Goal: Task Accomplishment & Management: Use online tool/utility

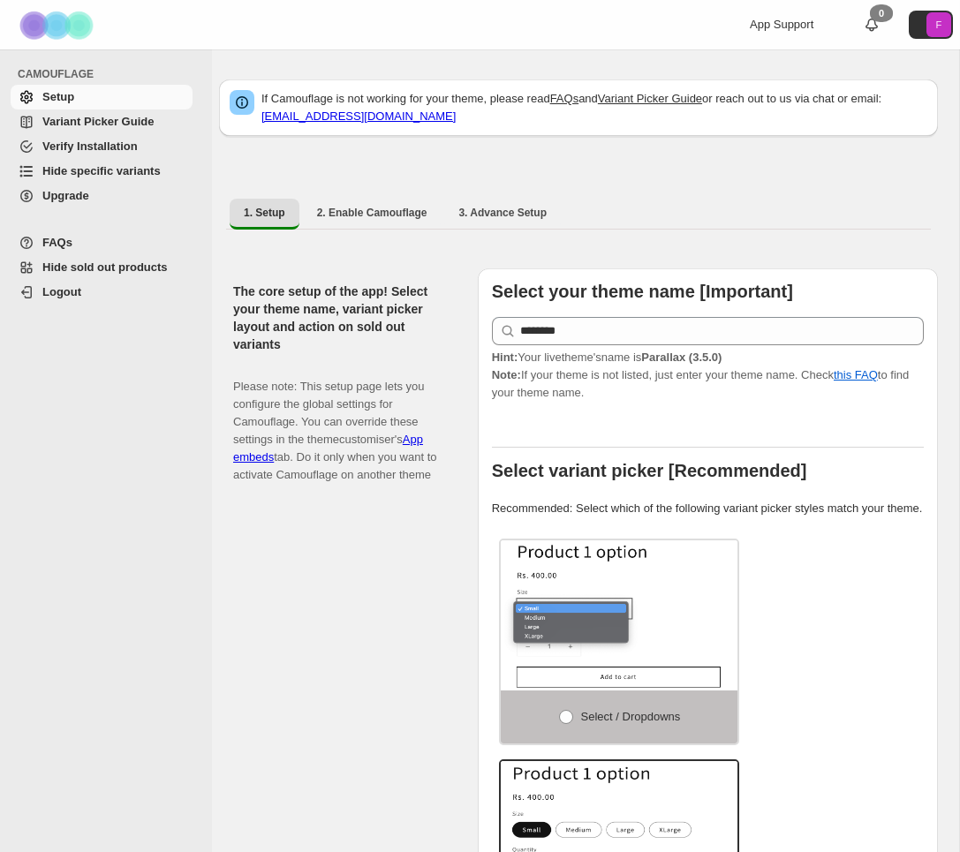
click at [96, 178] on span "Hide specific variants" at bounding box center [115, 171] width 147 height 18
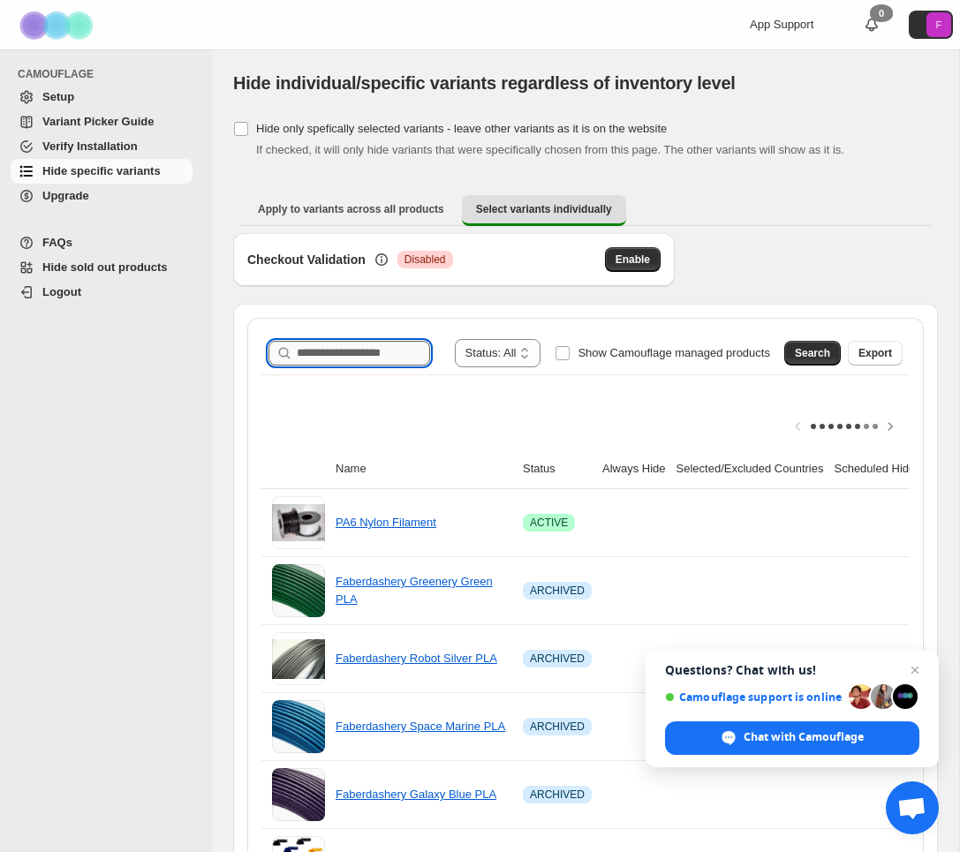
click at [347, 358] on input "Search product name" at bounding box center [363, 353] width 133 height 25
click at [811, 353] on span "Search" at bounding box center [811, 353] width 35 height 14
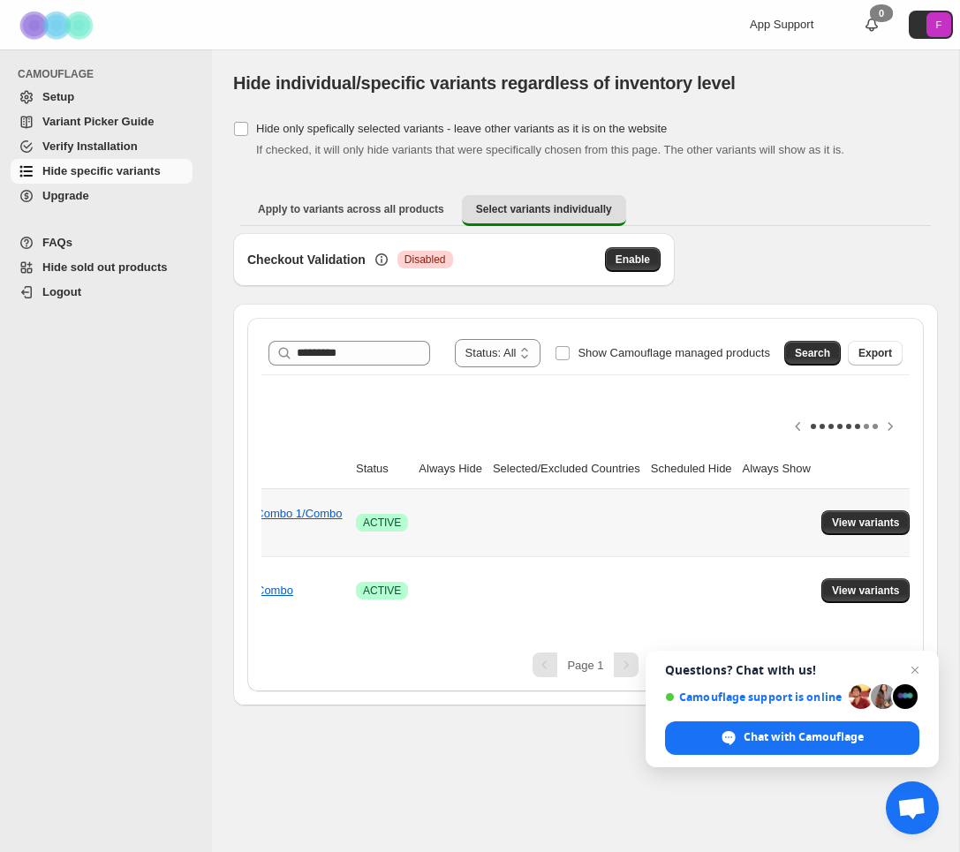
scroll to position [0, 196]
click at [860, 523] on span "View variants" at bounding box center [855, 523] width 68 height 14
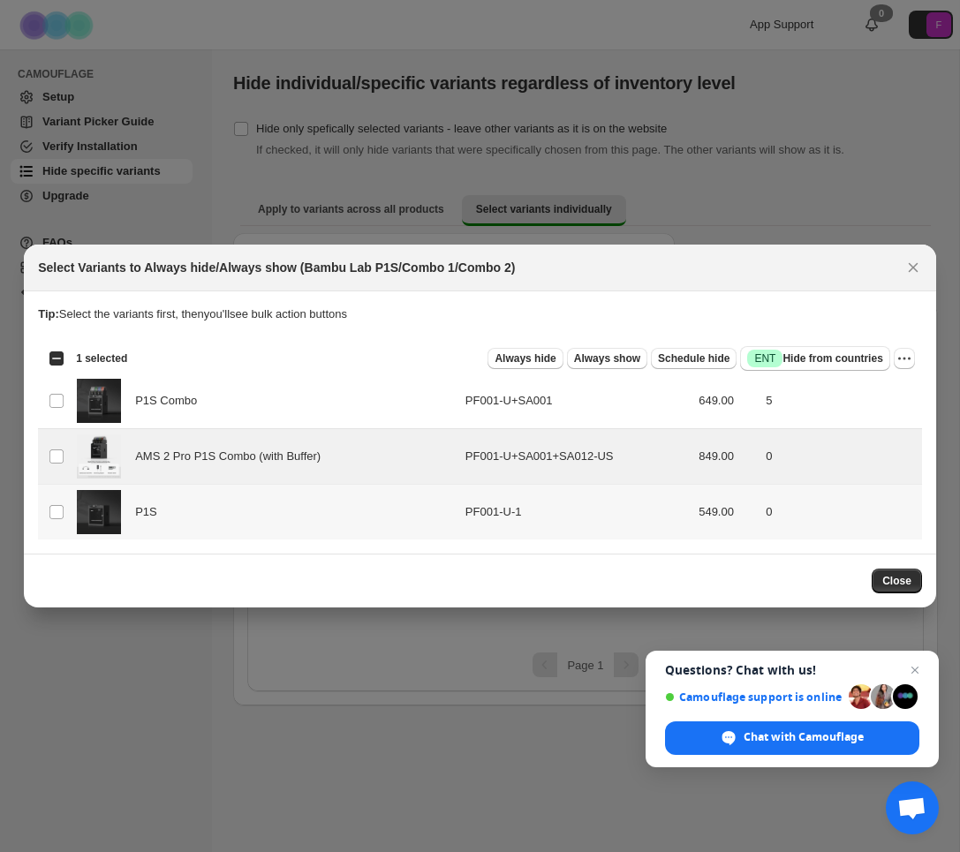
click at [59, 488] on td "Select product variant" at bounding box center [55, 513] width 34 height 56
click at [898, 354] on icon "More actions" at bounding box center [904, 359] width 18 height 18
click at [653, 320] on p "Tip: Select the variants first, then you'll see bulk action buttons" at bounding box center [480, 314] width 884 height 18
click at [520, 352] on span "Always hide" at bounding box center [524, 358] width 61 height 14
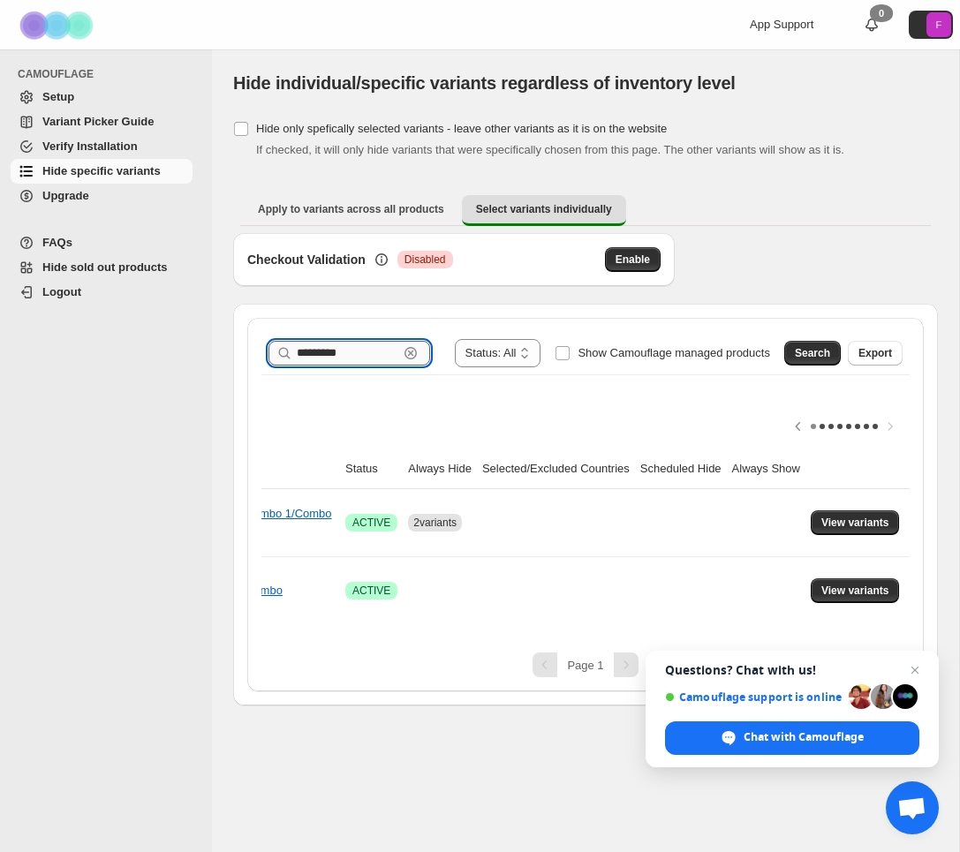
click at [301, 350] on input "*********" at bounding box center [348, 353] width 102 height 25
type input "*********"
click at [800, 351] on span "Search" at bounding box center [811, 353] width 35 height 14
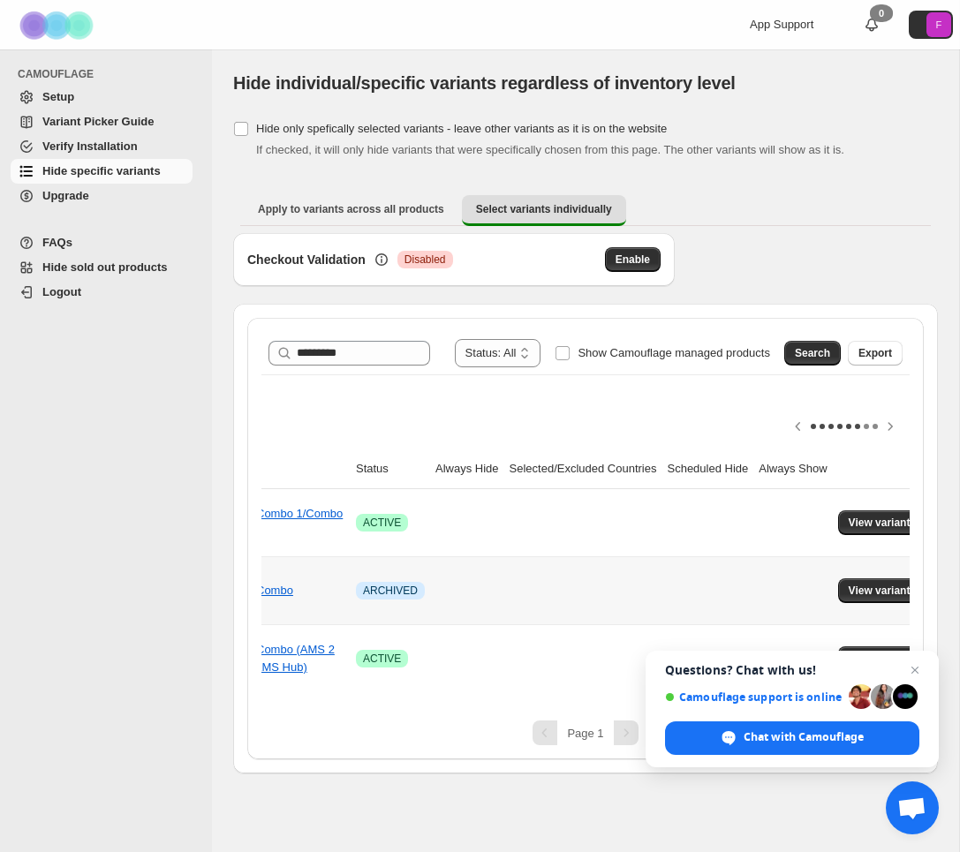
scroll to position [0, 213]
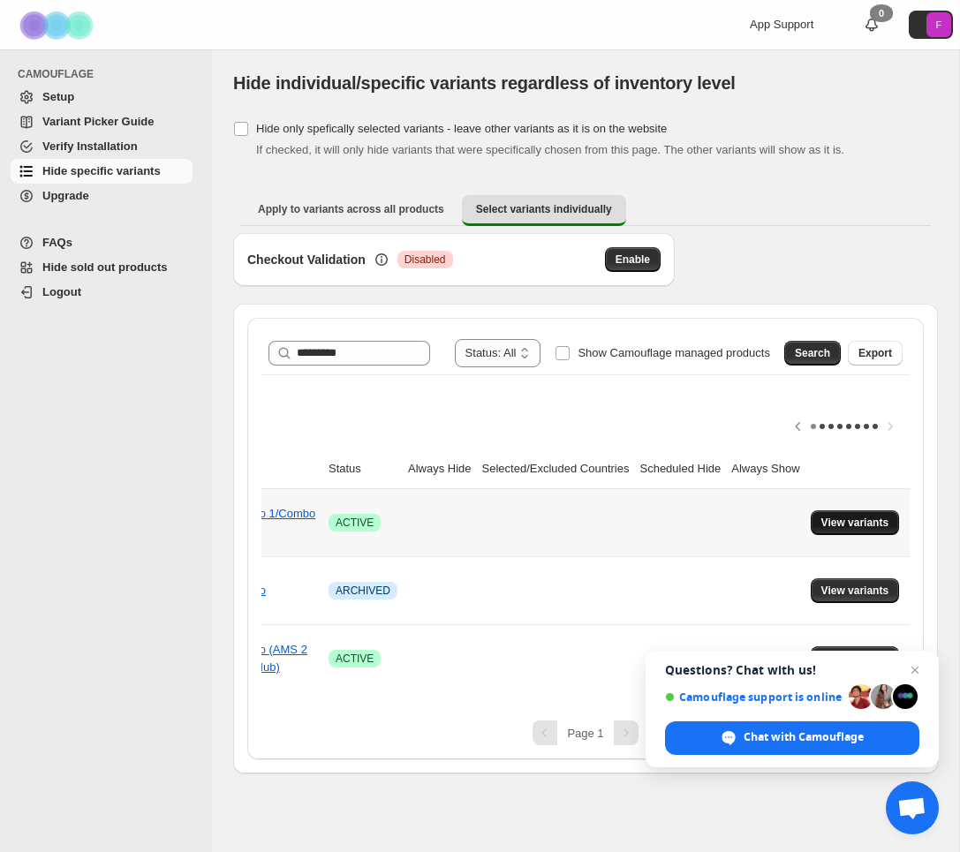
click at [850, 516] on span "View variants" at bounding box center [855, 523] width 68 height 14
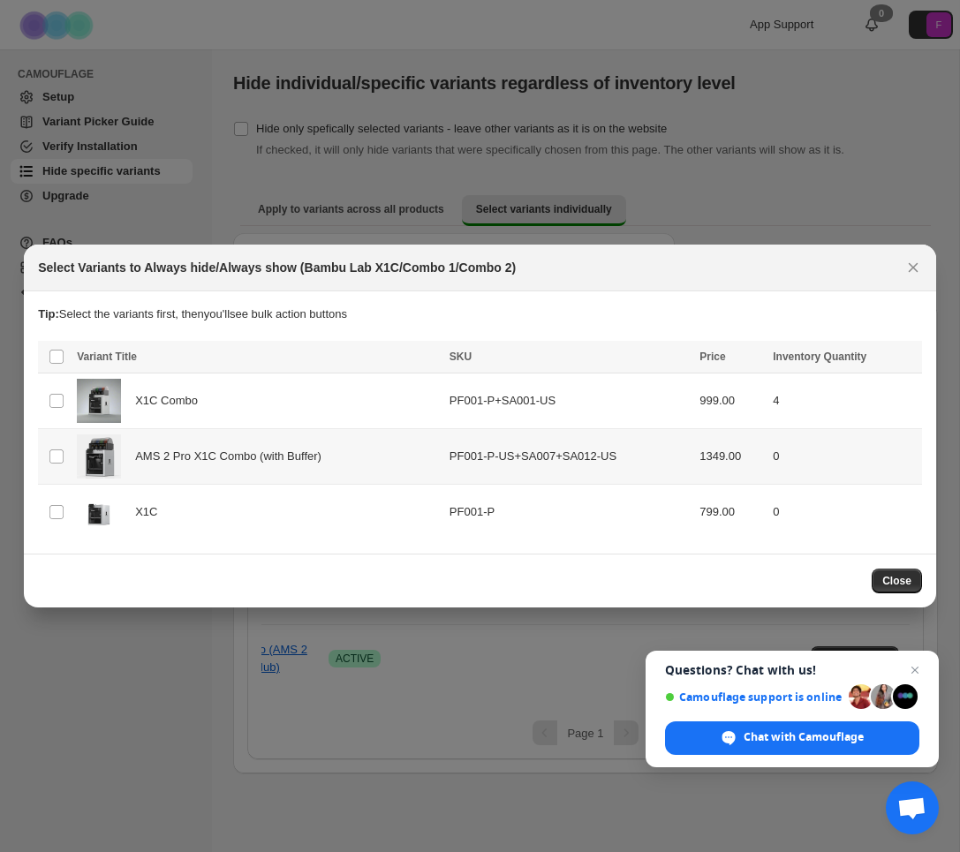
click at [63, 465] on td "Select product variant" at bounding box center [55, 456] width 34 height 56
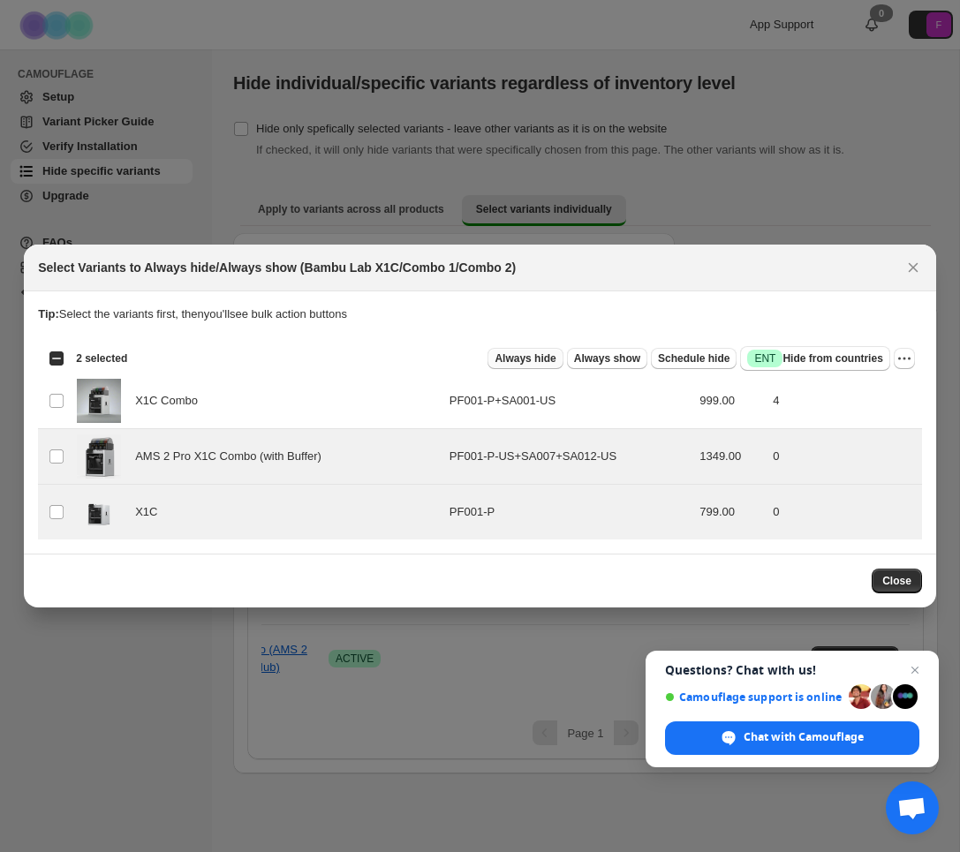
click at [523, 357] on span "Always hide" at bounding box center [524, 358] width 61 height 14
